Goal: Task Accomplishment & Management: Use online tool/utility

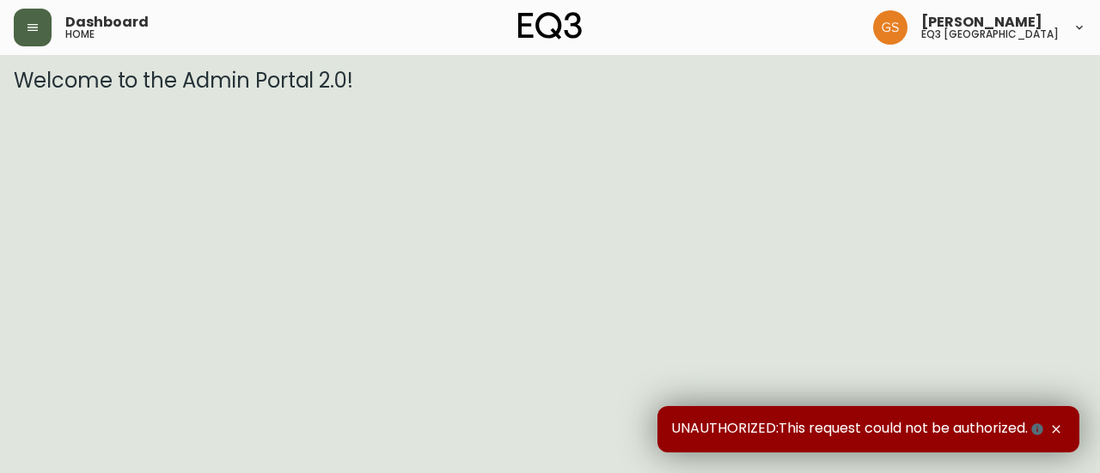
click at [41, 28] on button "button" at bounding box center [33, 28] width 38 height 38
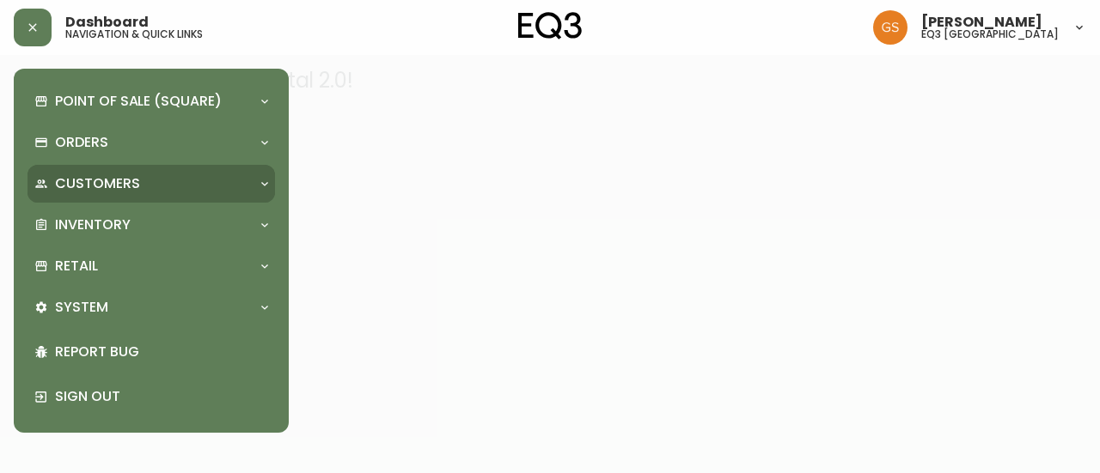
click at [164, 192] on div "Customers" at bounding box center [142, 183] width 216 height 19
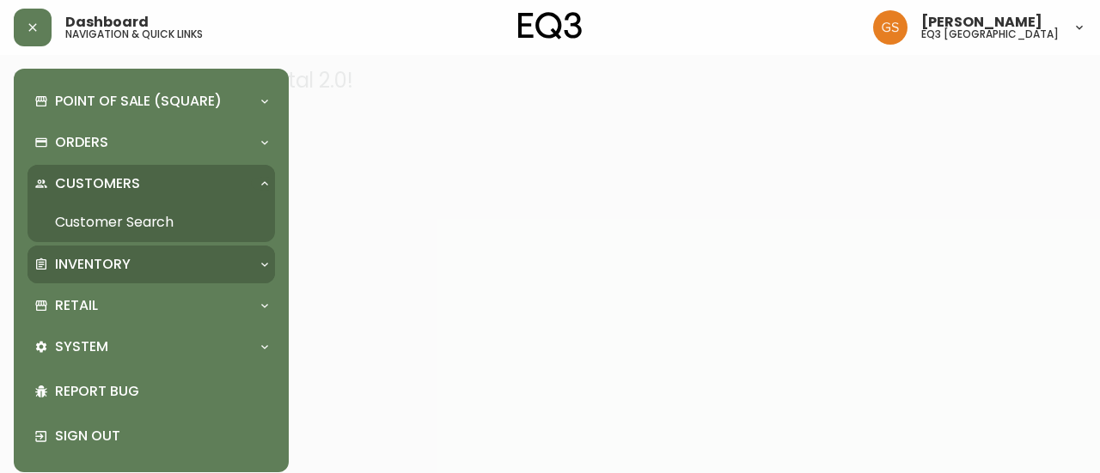
click at [182, 253] on div "Inventory" at bounding box center [150, 265] width 247 height 38
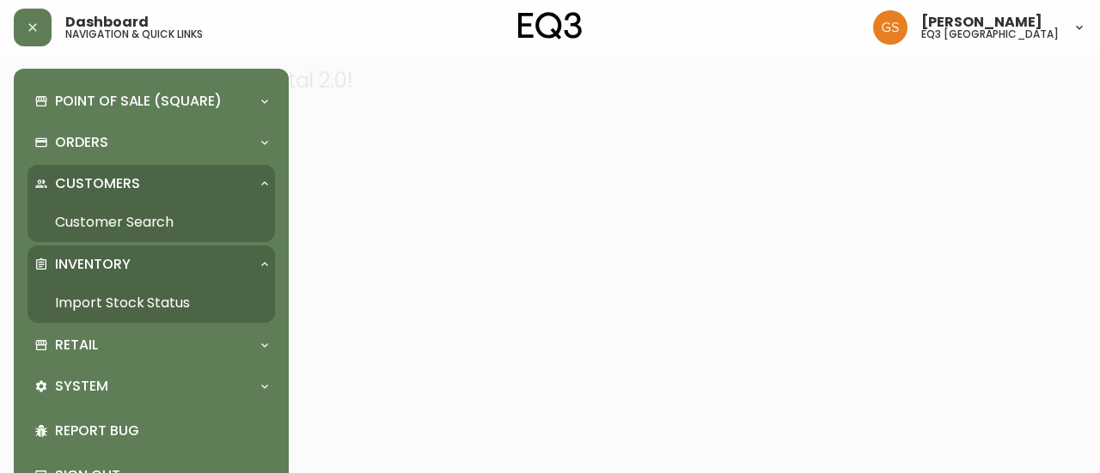
click at [165, 302] on link "Import Stock Status" at bounding box center [150, 304] width 247 height 40
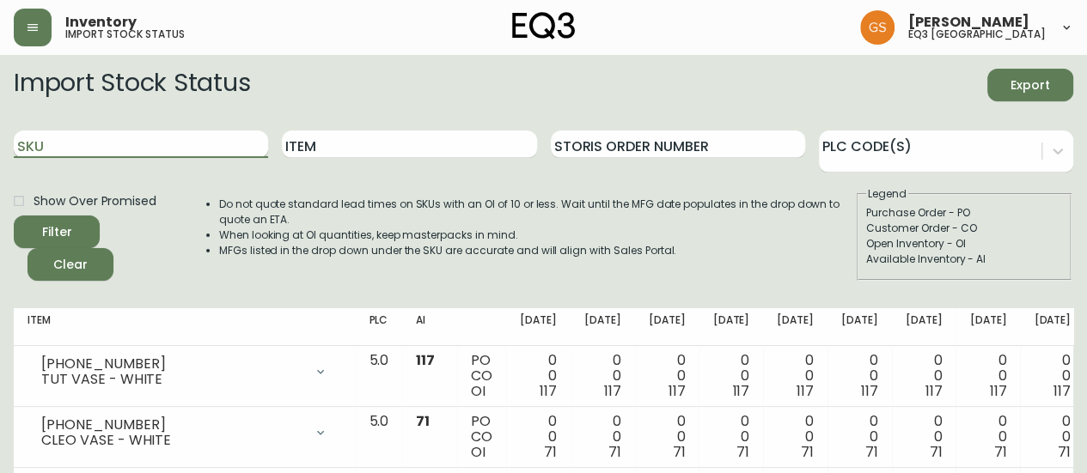
click at [130, 138] on input "SKU" at bounding box center [141, 144] width 254 height 27
paste input "3020-622-4"
type input "3020-622-4"
click at [14, 216] on button "Filter" at bounding box center [57, 232] width 86 height 33
